Goal: Transaction & Acquisition: Purchase product/service

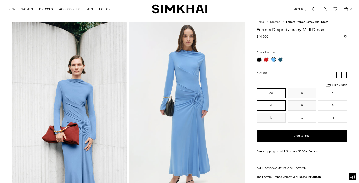
scroll to position [17, 0]
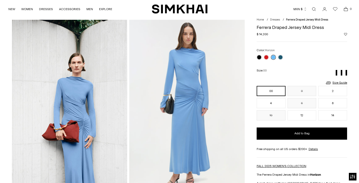
click at [300, 7] on button "MXN $" at bounding box center [300, 9] width 14 height 11
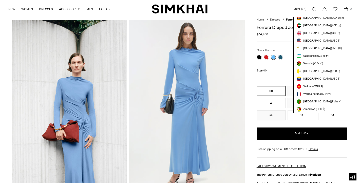
scroll to position [1431, 0]
click at [312, 40] on span "[GEOGRAPHIC_DATA] (USD $)" at bounding box center [321, 41] width 37 height 4
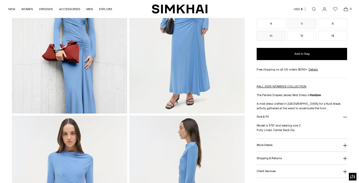
scroll to position [106, 0]
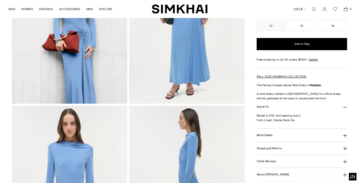
click at [282, 132] on button "More Details" at bounding box center [301, 135] width 91 height 13
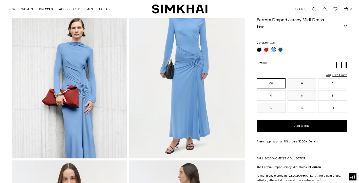
scroll to position [0, 0]
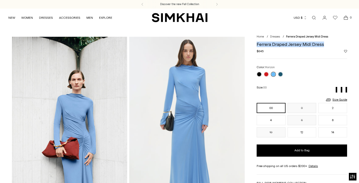
drag, startPoint x: 326, startPoint y: 44, endPoint x: 257, endPoint y: 42, distance: 69.1
click at [257, 42] on h1 "Ferrera Draped Jersey Midi Dress" at bounding box center [301, 44] width 91 height 5
copy h1 "Ferrera Draped Jersey Midi Dress"
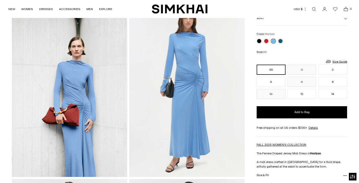
scroll to position [32, 0]
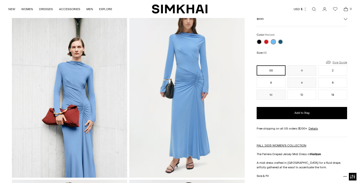
click at [340, 60] on link "Size Guide" at bounding box center [336, 62] width 22 height 6
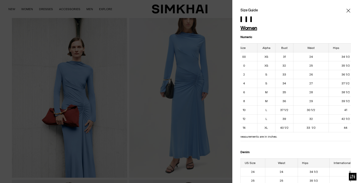
scroll to position [0, 9]
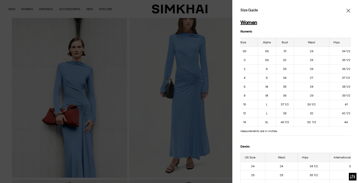
click at [349, 10] on icon "Close" at bounding box center [348, 10] width 4 height 5
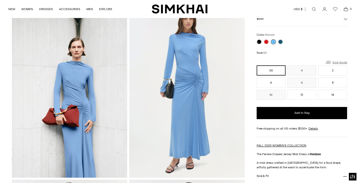
scroll to position [0, 0]
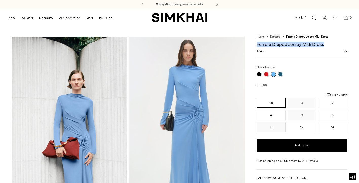
click at [295, 45] on h1 "Ferrera Draped Jersey Midi Dress" at bounding box center [301, 44] width 91 height 5
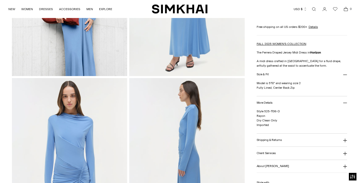
scroll to position [135, 0]
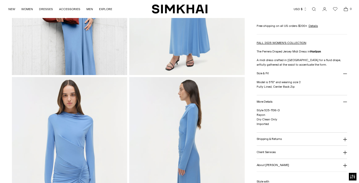
click at [262, 114] on span "Style 525-1136-D Rayon Dry Clean Only Imported" at bounding box center [267, 116] width 23 height 17
copy span "Rayon"
